Goal: Task Accomplishment & Management: Manage account settings

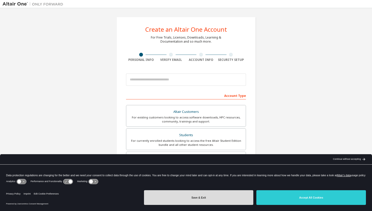
click at [193, 198] on button "Save & Exit" at bounding box center [199, 197] width 110 height 15
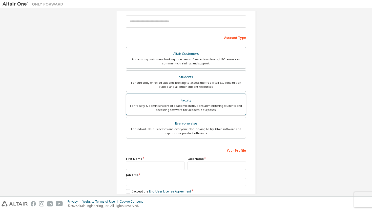
scroll to position [60, 0]
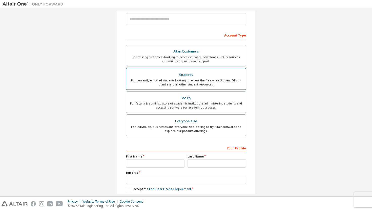
click at [133, 79] on div "For currently enrolled students looking to access the free Altair Student Editi…" at bounding box center [185, 82] width 113 height 8
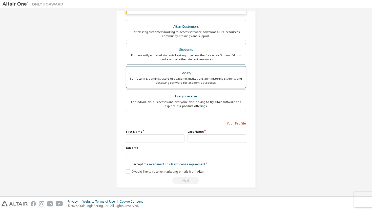
scroll to position [98, 0]
click at [133, 163] on label "I accept the Academic End-User License Agreement" at bounding box center [165, 164] width 79 height 4
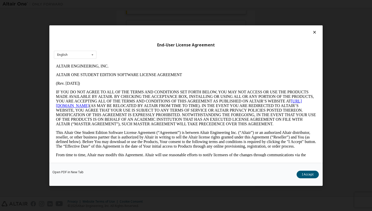
scroll to position [0, 0]
click at [307, 172] on button "I Accept" at bounding box center [308, 174] width 22 height 8
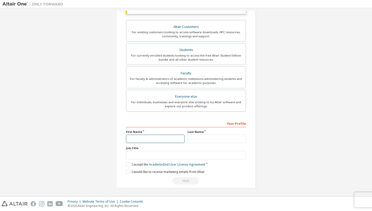
click at [149, 137] on input "text" at bounding box center [155, 138] width 58 height 8
type input "*"
click at [188, 138] on input "text" at bounding box center [216, 138] width 58 height 8
type input "*"
click at [170, 188] on div "Create an Altair One Account For Free Trials, Licenses, Downloads, Learning & D…" at bounding box center [185, 53] width 151 height 281
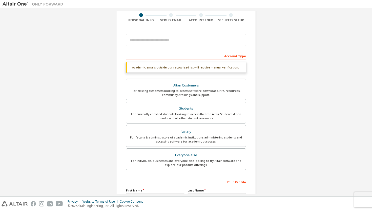
scroll to position [11, 0]
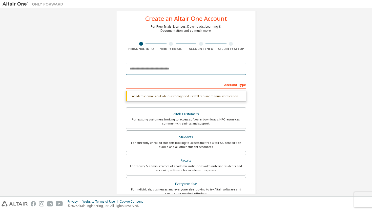
click at [170, 69] on input "email" at bounding box center [186, 68] width 120 height 12
paste input "**********"
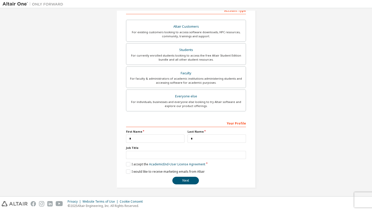
scroll to position [85, 0]
type input "**********"
drag, startPoint x: 137, startPoint y: 140, endPoint x: 125, endPoint y: 137, distance: 12.7
click at [126, 139] on input "*" at bounding box center [155, 138] width 58 height 8
type input "***"
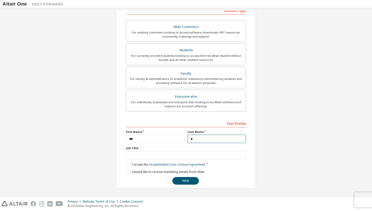
click at [213, 141] on input "*" at bounding box center [216, 138] width 58 height 8
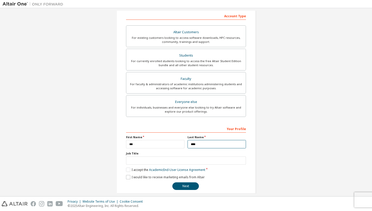
scroll to position [79, 0]
type input "****"
click at [188, 184] on button "Next" at bounding box center [185, 186] width 27 height 8
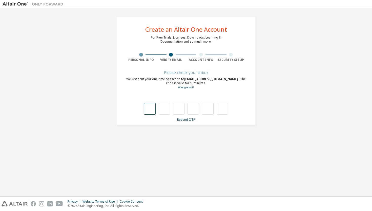
type input "*"
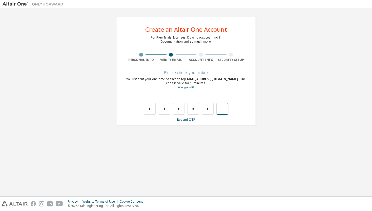
type input "*"
paste input "*"
type input "*"
click at [151, 108] on div at bounding box center [146, 109] width 11 height 12
click at [151, 108] on input "text" at bounding box center [149, 109] width 11 height 12
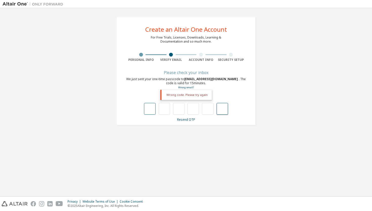
paste input "*"
type input "*"
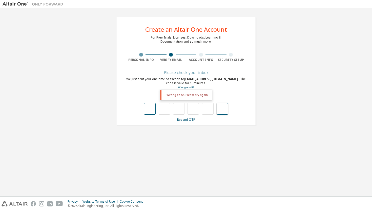
type input "*"
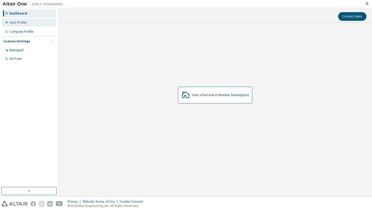
click at [22, 22] on div "User Profile" at bounding box center [17, 22] width 17 height 4
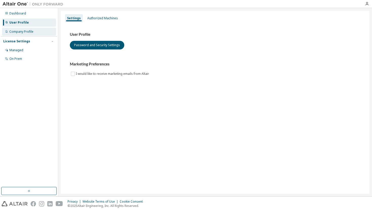
click at [23, 29] on div "Company Profile" at bounding box center [29, 32] width 54 height 8
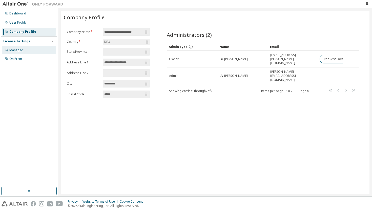
click at [22, 47] on div "Managed" at bounding box center [29, 50] width 54 height 8
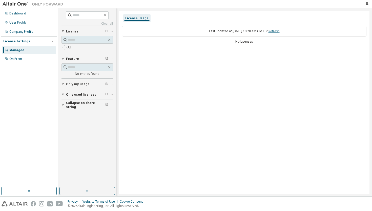
click at [276, 31] on link "Refresh" at bounding box center [273, 31] width 11 height 4
click at [38, 3] on img at bounding box center [34, 4] width 63 height 5
click at [23, 4] on img at bounding box center [34, 4] width 63 height 5
click at [368, 3] on icon "button" at bounding box center [367, 4] width 4 height 4
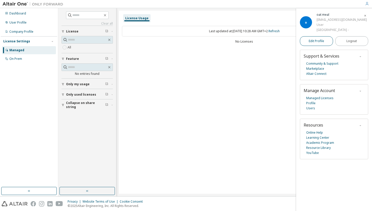
click at [319, 43] on link "Edit Profile" at bounding box center [316, 41] width 33 height 10
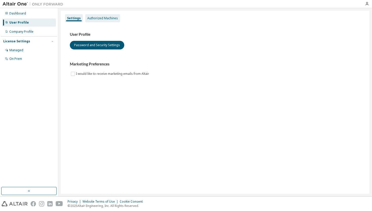
click at [106, 18] on div "Authorized Machines" at bounding box center [102, 18] width 31 height 4
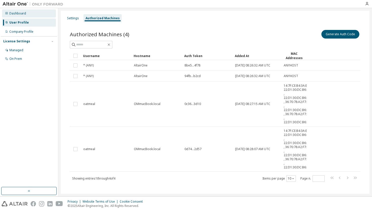
click at [15, 14] on div "Dashboard" at bounding box center [17, 13] width 17 height 4
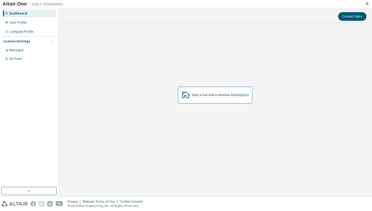
click at [15, 14] on div "Dashboard" at bounding box center [18, 13] width 18 height 4
click at [242, 93] on link "Altair Marketplace" at bounding box center [236, 95] width 26 height 4
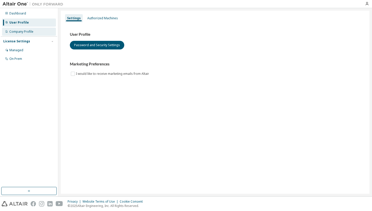
click at [20, 30] on div "Company Profile" at bounding box center [21, 32] width 24 height 4
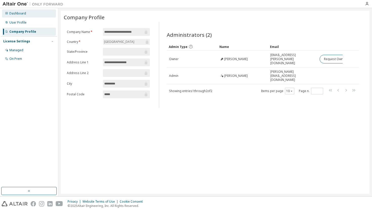
click at [23, 16] on div "Dashboard" at bounding box center [29, 13] width 54 height 8
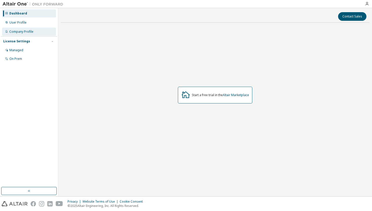
click at [23, 30] on div "Company Profile" at bounding box center [21, 32] width 24 height 4
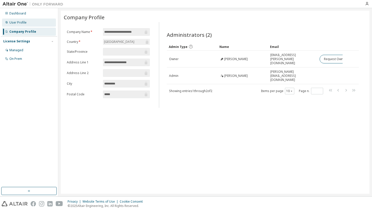
click at [23, 19] on div "User Profile" at bounding box center [29, 22] width 54 height 8
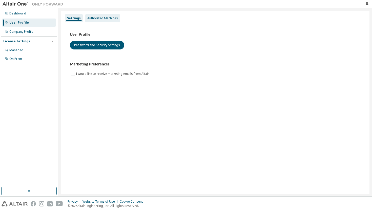
click at [111, 21] on div "Authorized Machines" at bounding box center [102, 18] width 35 height 8
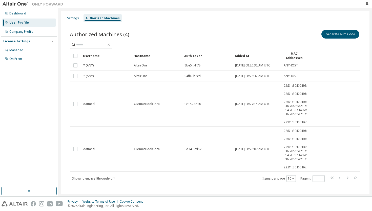
click at [11, 201] on img at bounding box center [15, 203] width 26 height 5
click at [15, 5] on img at bounding box center [34, 4] width 63 height 5
click at [33, 2] on img at bounding box center [34, 4] width 63 height 5
click at [368, 4] on icon "button" at bounding box center [367, 4] width 4 height 4
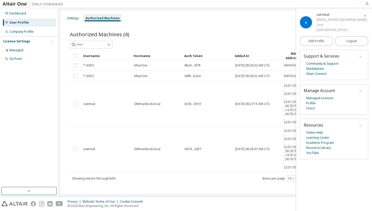
click at [357, 55] on button "button" at bounding box center [360, 56] width 8 height 6
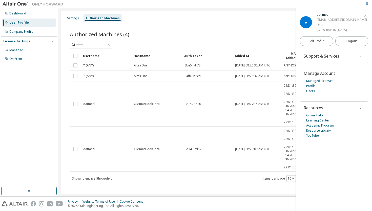
click at [357, 55] on button "button" at bounding box center [360, 56] width 8 height 6
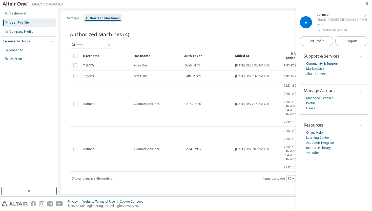
click at [332, 63] on link "Community & Support" at bounding box center [322, 63] width 32 height 5
click at [315, 63] on link "Community & Support" at bounding box center [322, 63] width 32 height 5
click at [313, 100] on link "Profile" at bounding box center [310, 102] width 9 height 5
click at [313, 106] on link "Users" at bounding box center [310, 108] width 9 height 5
click at [317, 131] on link "Online Help" at bounding box center [314, 132] width 17 height 5
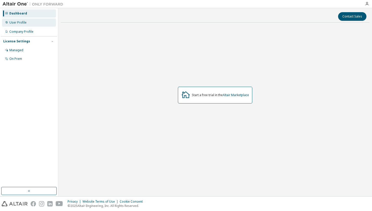
click at [27, 19] on div "User Profile" at bounding box center [29, 22] width 54 height 8
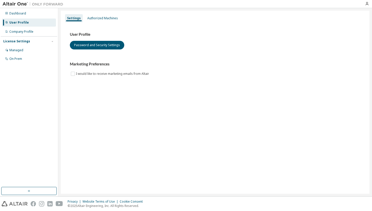
click at [101, 40] on div "User Profile Password and Security Settings" at bounding box center [215, 40] width 290 height 17
click at [101, 44] on button "Password and Security Settings" at bounding box center [97, 45] width 54 height 9
click at [99, 17] on div "Authorized Machines" at bounding box center [102, 18] width 31 height 4
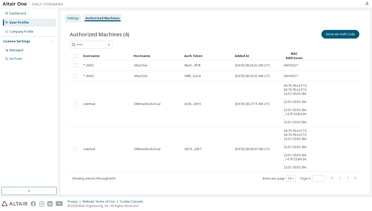
click at [74, 20] on div "Settings" at bounding box center [73, 18] width 12 height 4
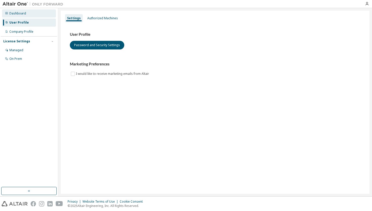
click at [27, 14] on div "Dashboard" at bounding box center [29, 13] width 54 height 8
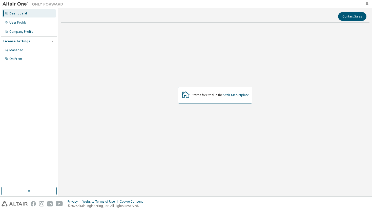
click at [367, 2] on icon "button" at bounding box center [367, 4] width 4 height 4
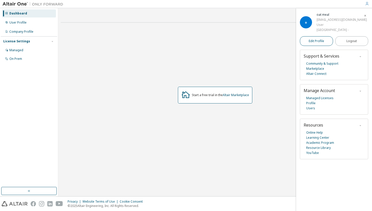
click at [322, 37] on link "Edit Profile" at bounding box center [316, 41] width 33 height 10
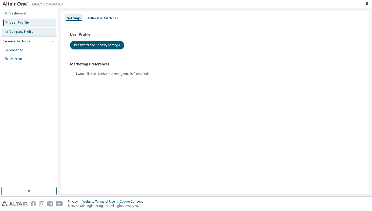
click at [26, 33] on div "Company Profile" at bounding box center [21, 32] width 24 height 4
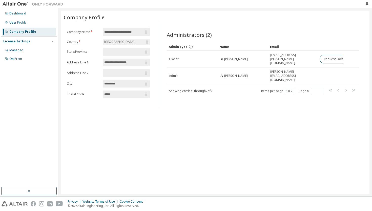
click at [135, 34] on input "**********" at bounding box center [123, 31] width 39 height 5
click at [135, 43] on div "[GEOGRAPHIC_DATA]" at bounding box center [126, 42] width 47 height 6
click at [135, 58] on span "**********" at bounding box center [126, 62] width 47 height 8
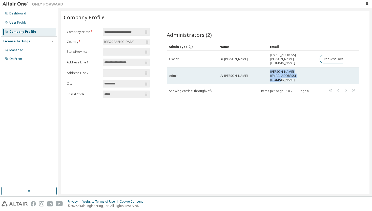
drag, startPoint x: 270, startPoint y: 68, endPoint x: 294, endPoint y: 74, distance: 24.8
click at [294, 74] on span "[PERSON_NAME][EMAIL_ADDRESS][DOMAIN_NAME]" at bounding box center [292, 76] width 45 height 12
copy span "sebastian.ruetzel@hs-heilbronn.de"
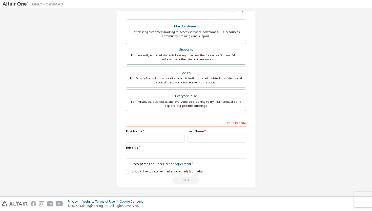
scroll to position [85, 0]
